Goal: Task Accomplishment & Management: Manage account settings

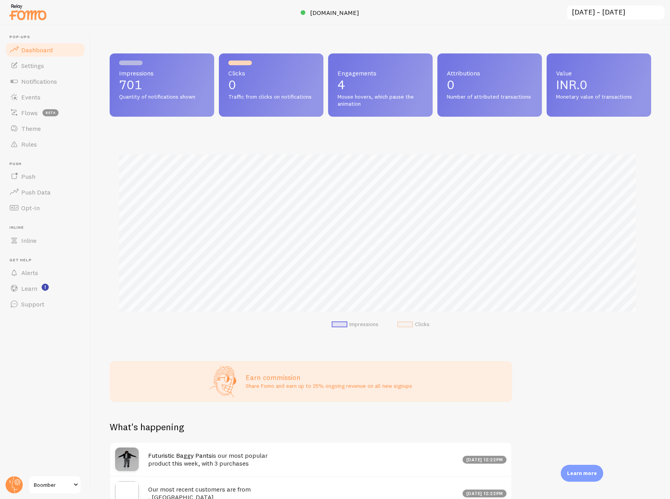
scroll to position [392546, 392217]
click at [325, 15] on span "[DOMAIN_NAME]" at bounding box center [334, 13] width 49 height 8
click at [16, 474] on header "Pop-ups Dashboard Settings Notifications Events Flows beta Theme Rules [GEOGRAP…" at bounding box center [45, 262] width 90 height 474
click at [13, 482] on circle at bounding box center [13, 484] width 17 height 17
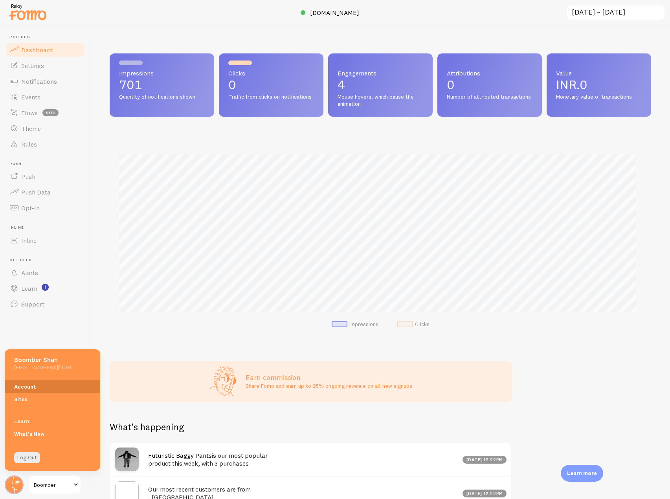
click at [16, 381] on link "Account" at bounding box center [52, 386] width 95 height 13
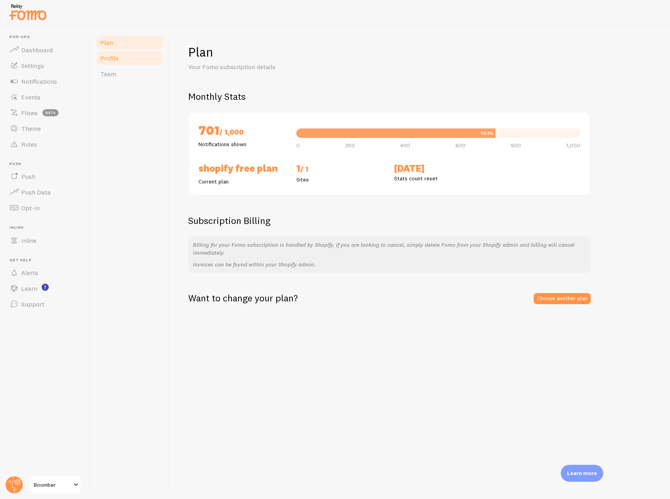
click at [126, 65] on link "Profile" at bounding box center [129, 58] width 69 height 16
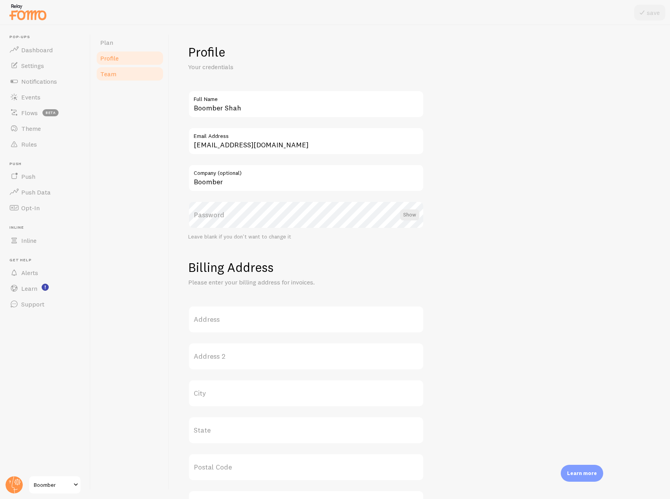
click at [126, 71] on link "Team" at bounding box center [129, 74] width 69 height 16
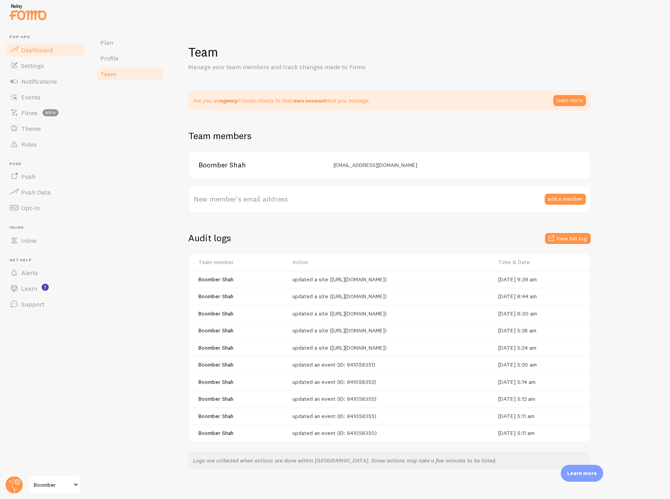
click at [59, 53] on link "Dashboard" at bounding box center [45, 50] width 81 height 16
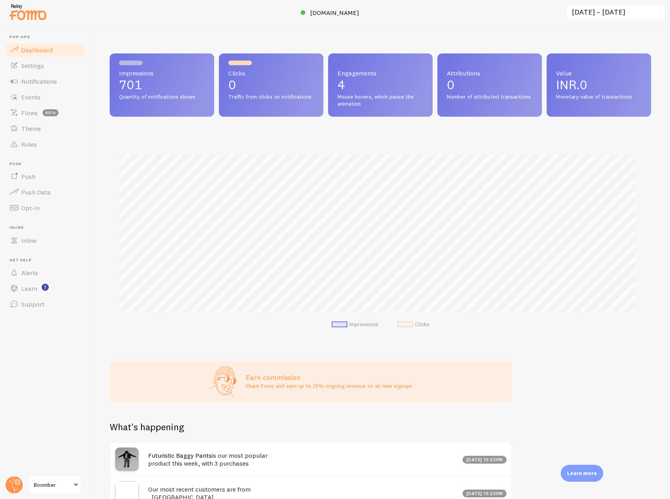
scroll to position [206, 535]
click at [60, 86] on link "Notifications" at bounding box center [45, 81] width 81 height 16
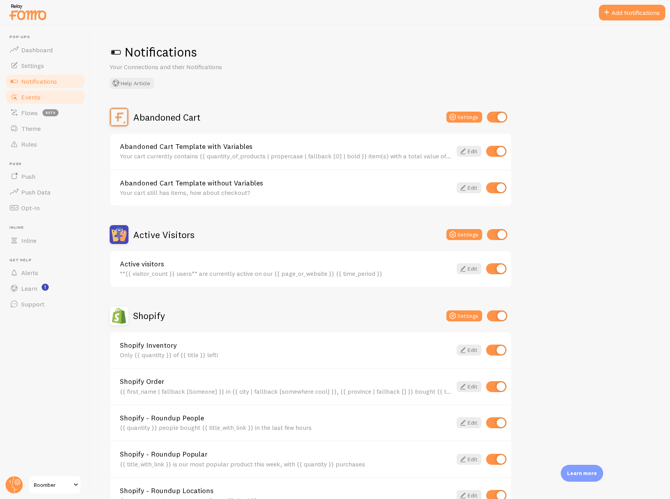
click at [39, 100] on span "Events" at bounding box center [30, 97] width 19 height 8
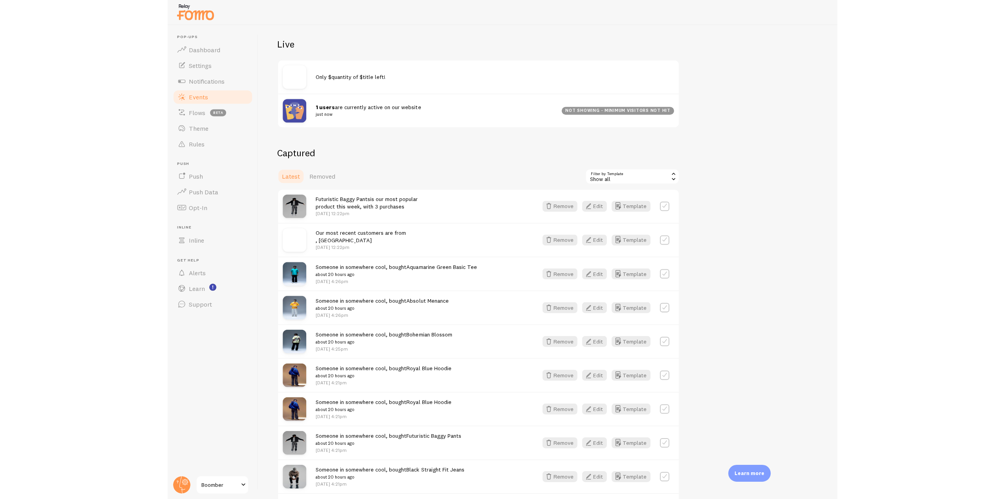
scroll to position [118, 0]
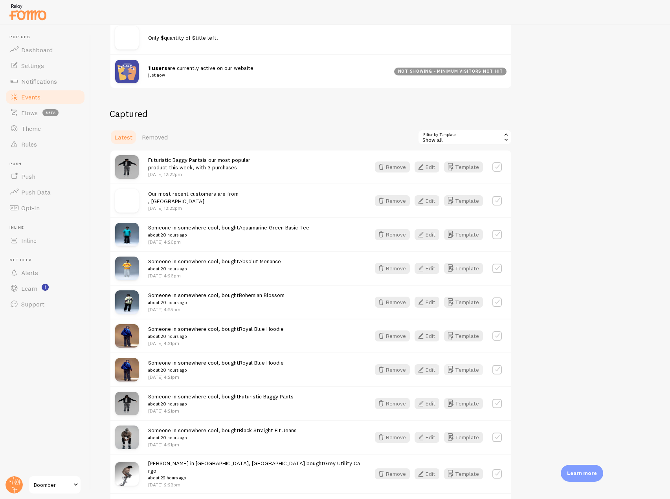
click at [464, 374] on button "Template" at bounding box center [463, 369] width 39 height 11
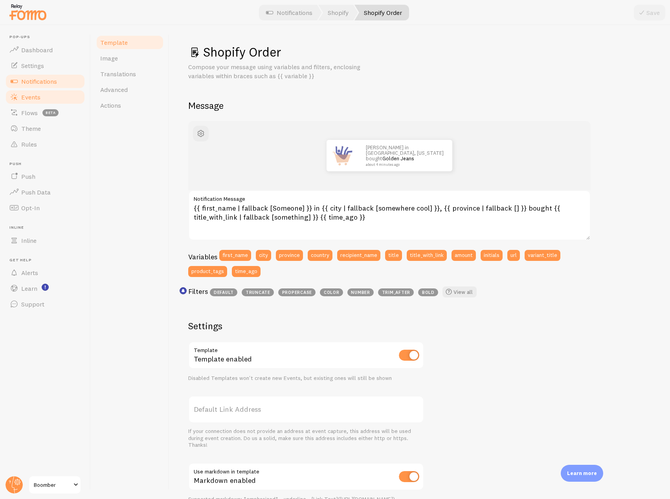
click at [44, 103] on link "Events" at bounding box center [45, 97] width 81 height 16
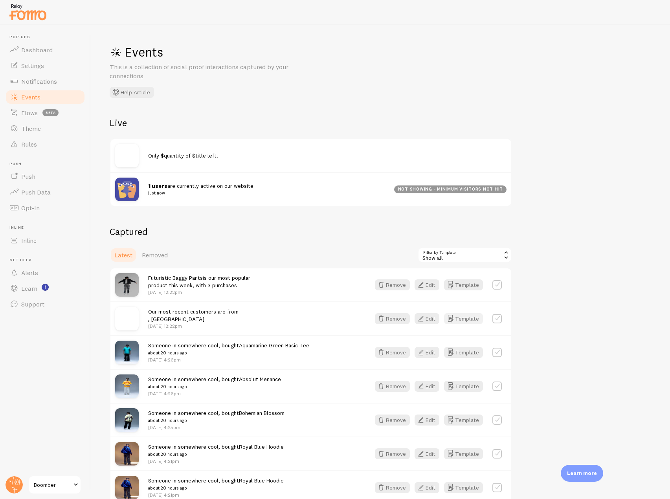
click at [471, 320] on button "Template" at bounding box center [463, 318] width 39 height 11
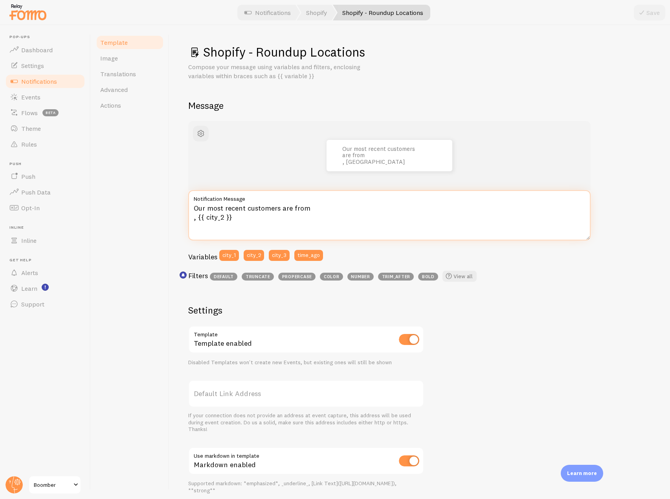
drag, startPoint x: 246, startPoint y: 220, endPoint x: 194, endPoint y: 221, distance: 51.9
click at [194, 221] on textarea "Our most recent customers are from , {{ city_2 }}" at bounding box center [389, 215] width 402 height 50
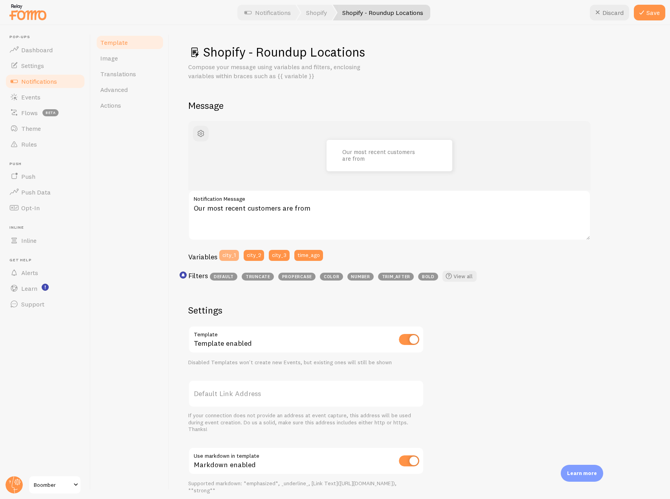
click at [230, 252] on button "city_1" at bounding box center [229, 255] width 20 height 11
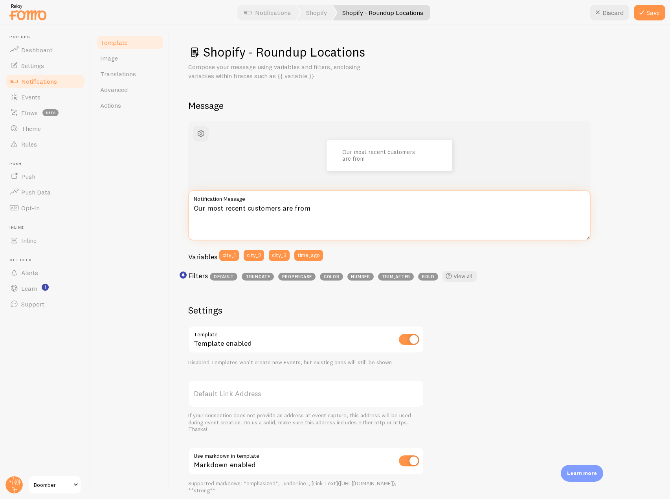
type textarea "Our most recent customers are from {{ city_1 }}"
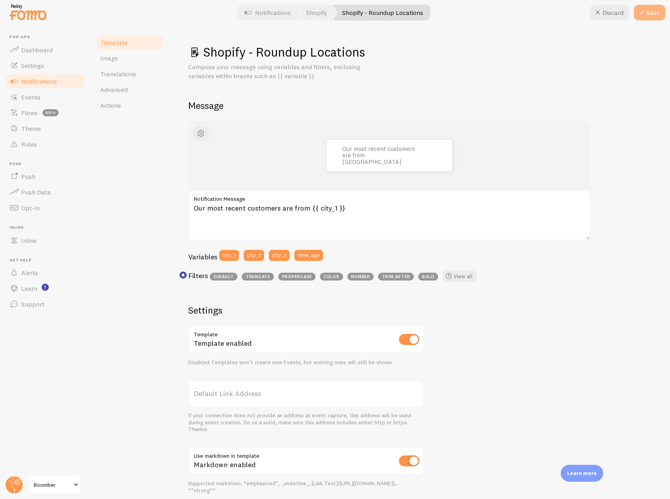
click at [652, 15] on button "Save" at bounding box center [649, 13] width 31 height 16
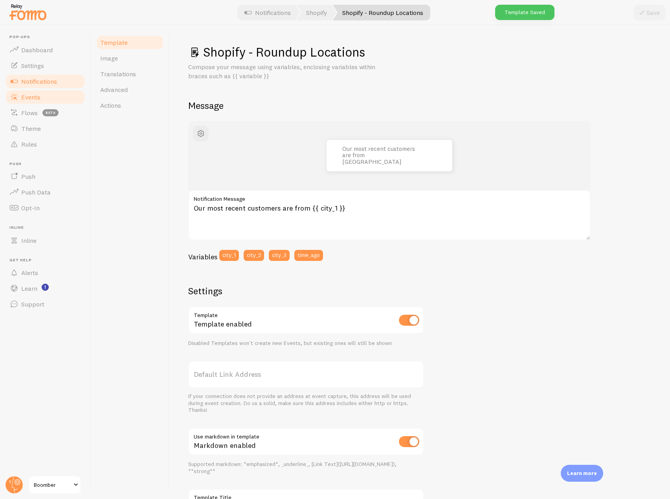
click at [40, 101] on link "Events" at bounding box center [45, 97] width 81 height 16
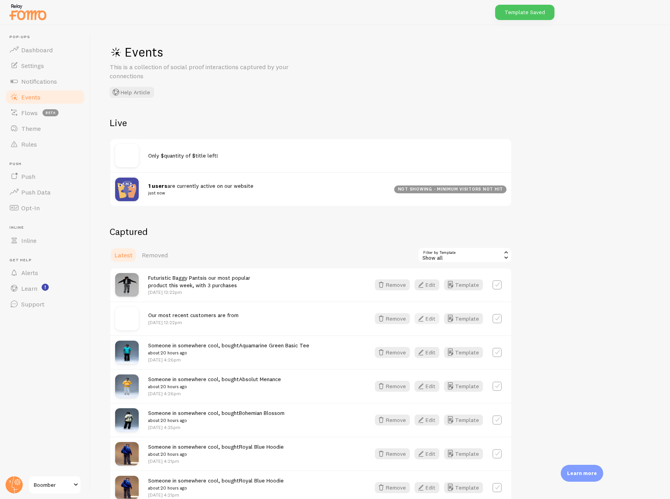
click at [429, 319] on button "Edit" at bounding box center [426, 318] width 25 height 11
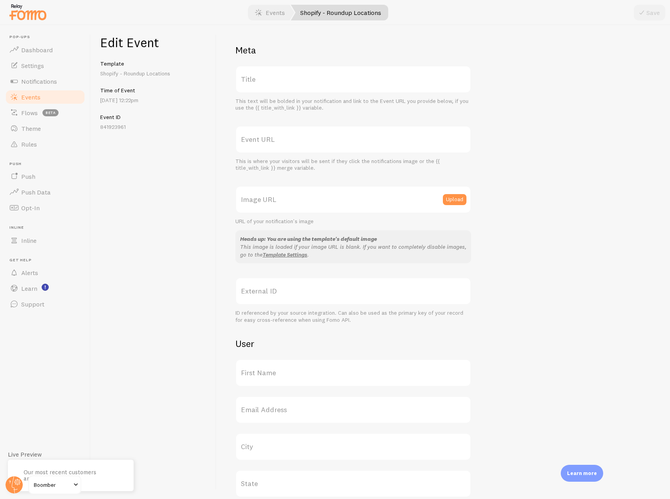
click at [37, 98] on span "Events" at bounding box center [30, 97] width 19 height 8
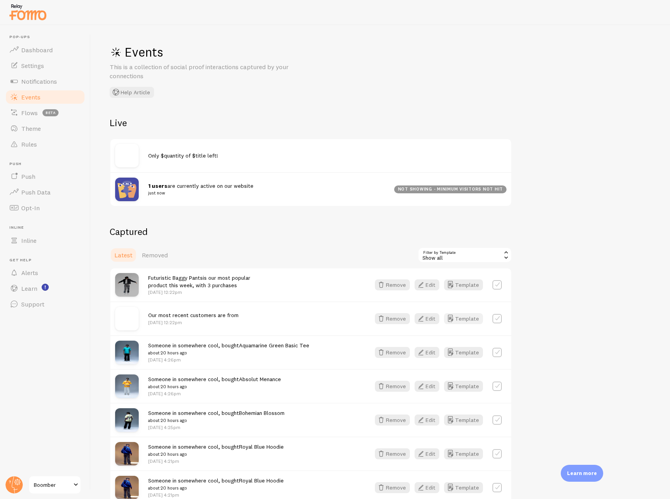
click at [454, 316] on icon "button" at bounding box center [449, 318] width 9 height 9
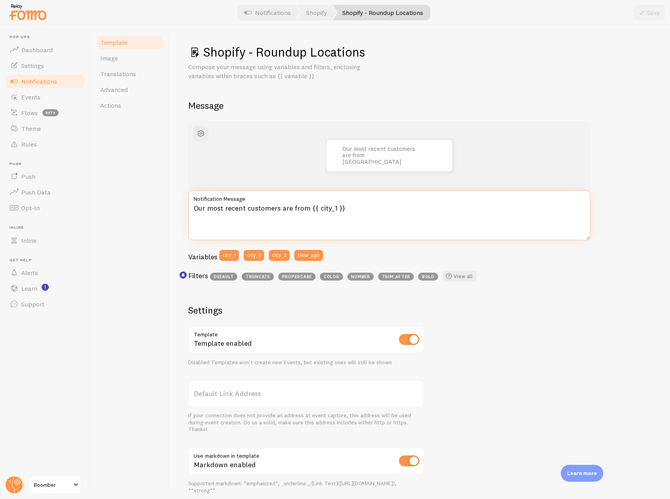
click at [333, 205] on textarea "Our most recent customers are from {{ city_1 }}" at bounding box center [389, 215] width 402 height 50
type textarea "Our most recent customers are from {{ city_2 }}"
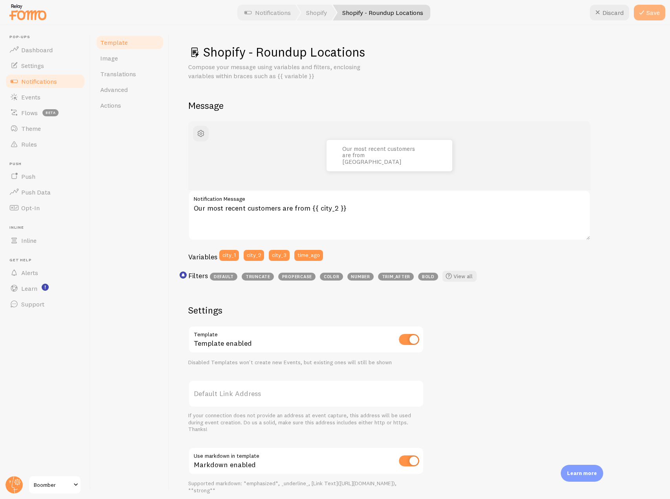
click at [652, 13] on button "Save" at bounding box center [649, 13] width 31 height 16
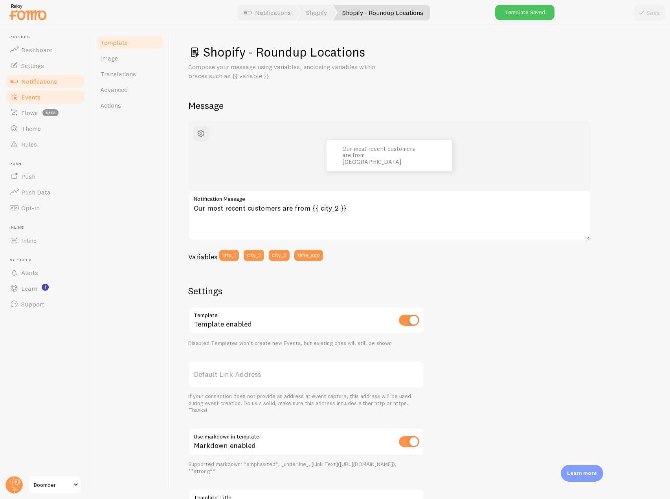
click at [29, 103] on link "Events" at bounding box center [45, 97] width 81 height 16
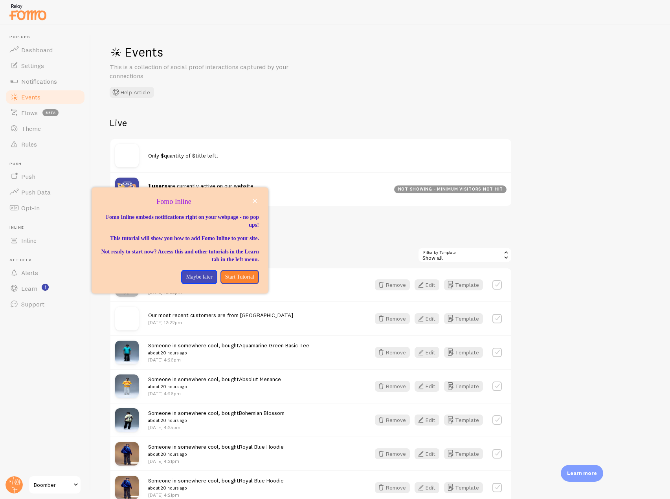
click at [502, 305] on div "Our most recent customers are from [GEOGRAPHIC_DATA] [DATE] 12:22pm Remove Edit…" at bounding box center [310, 318] width 401 height 34
click at [46, 83] on span "Notifications" at bounding box center [39, 81] width 36 height 8
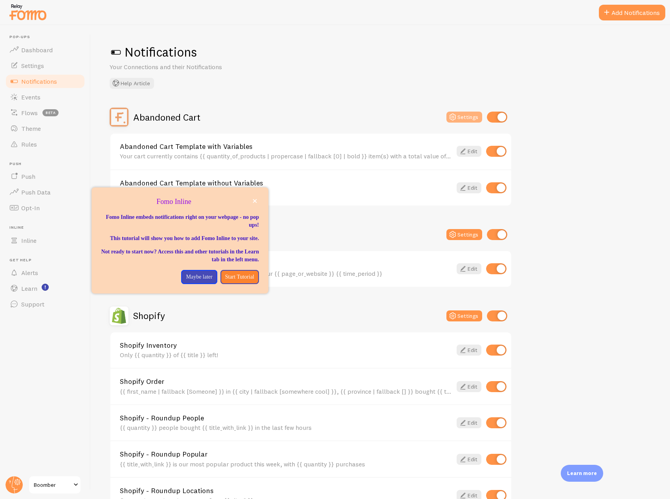
click at [469, 115] on button "Settings" at bounding box center [464, 117] width 36 height 11
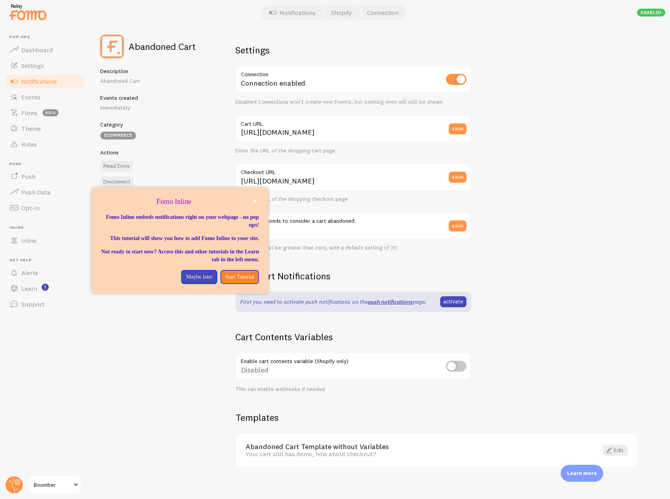
click at [42, 85] on span "Notifications" at bounding box center [39, 81] width 36 height 8
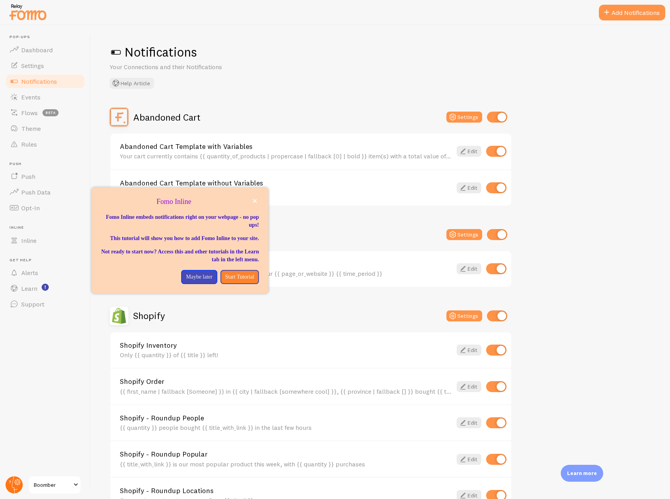
click at [16, 480] on circle at bounding box center [13, 484] width 17 height 17
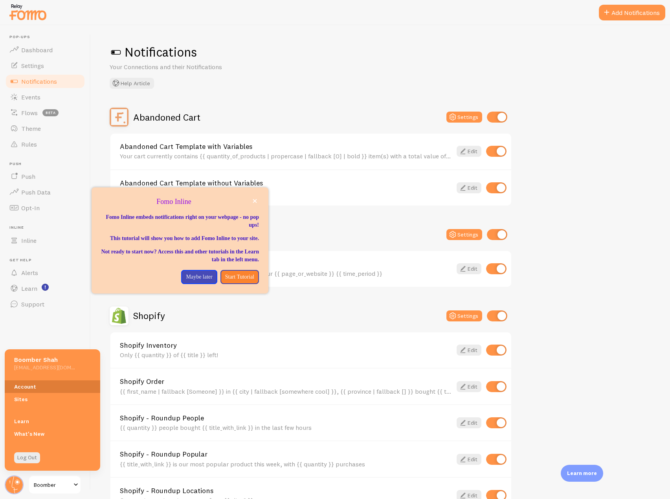
click at [29, 386] on link "Account" at bounding box center [52, 386] width 95 height 13
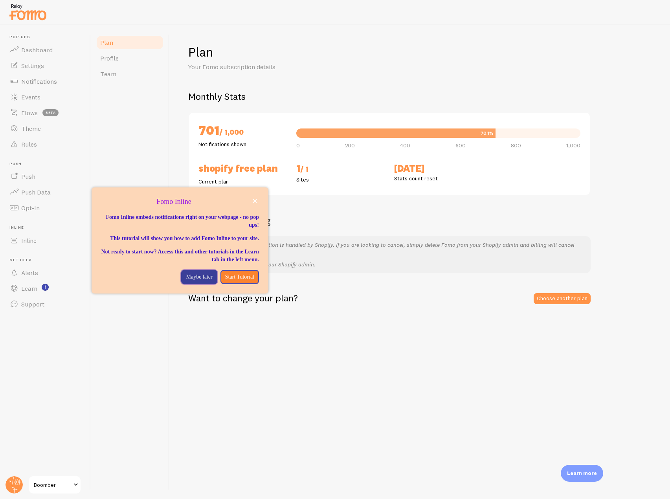
click at [190, 281] on p "Maybe later" at bounding box center [199, 277] width 26 height 8
